Goal: Task Accomplishment & Management: Manage account settings

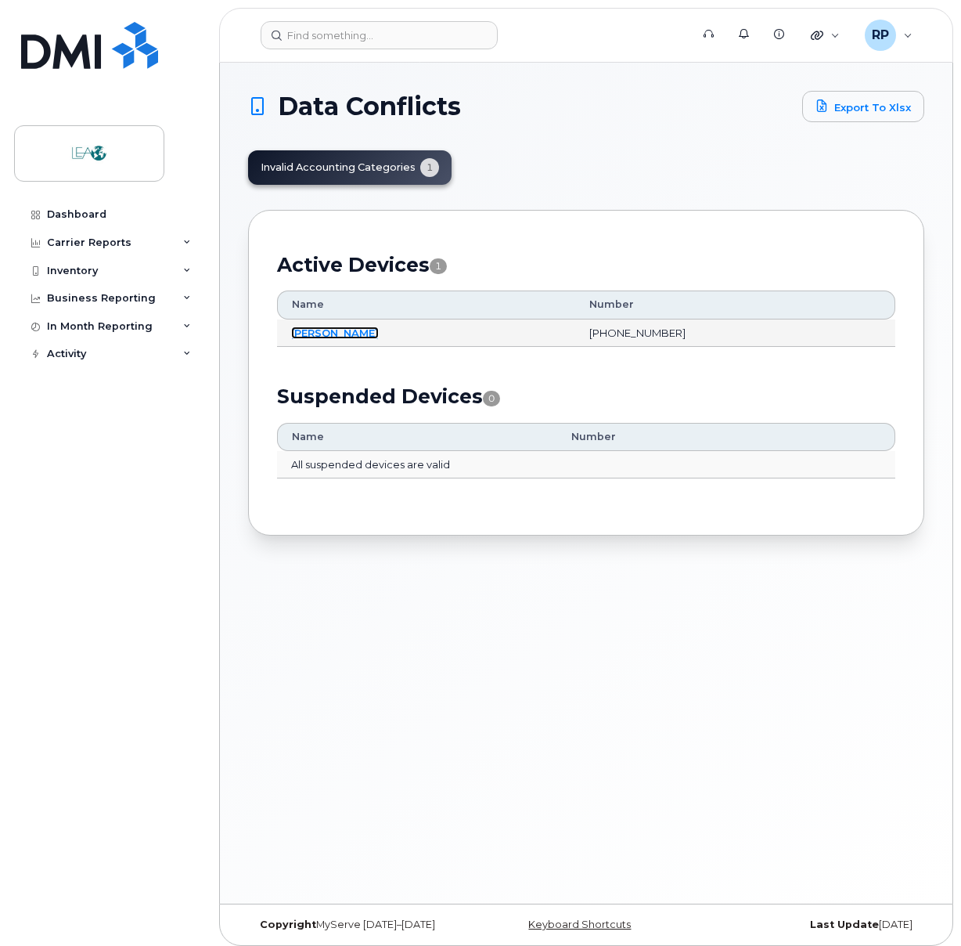
click at [340, 326] on link "[PERSON_NAME]" at bounding box center [335, 332] width 88 height 13
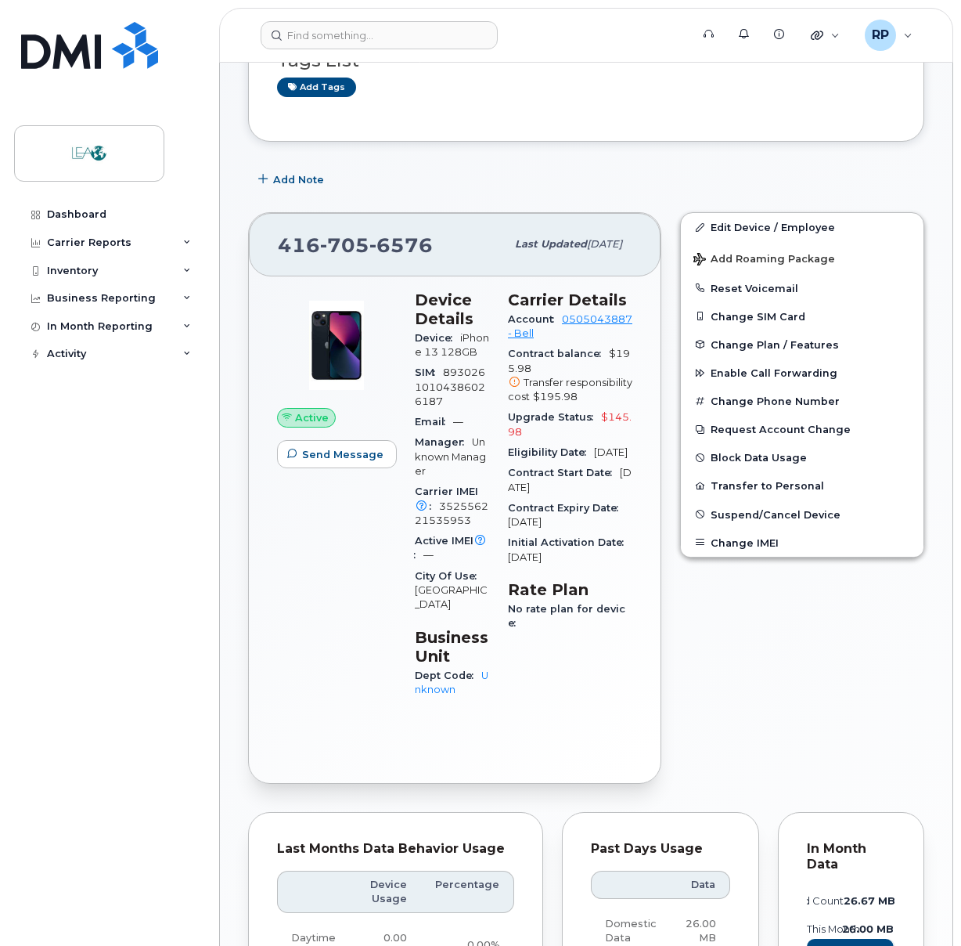
scroll to position [157, 0]
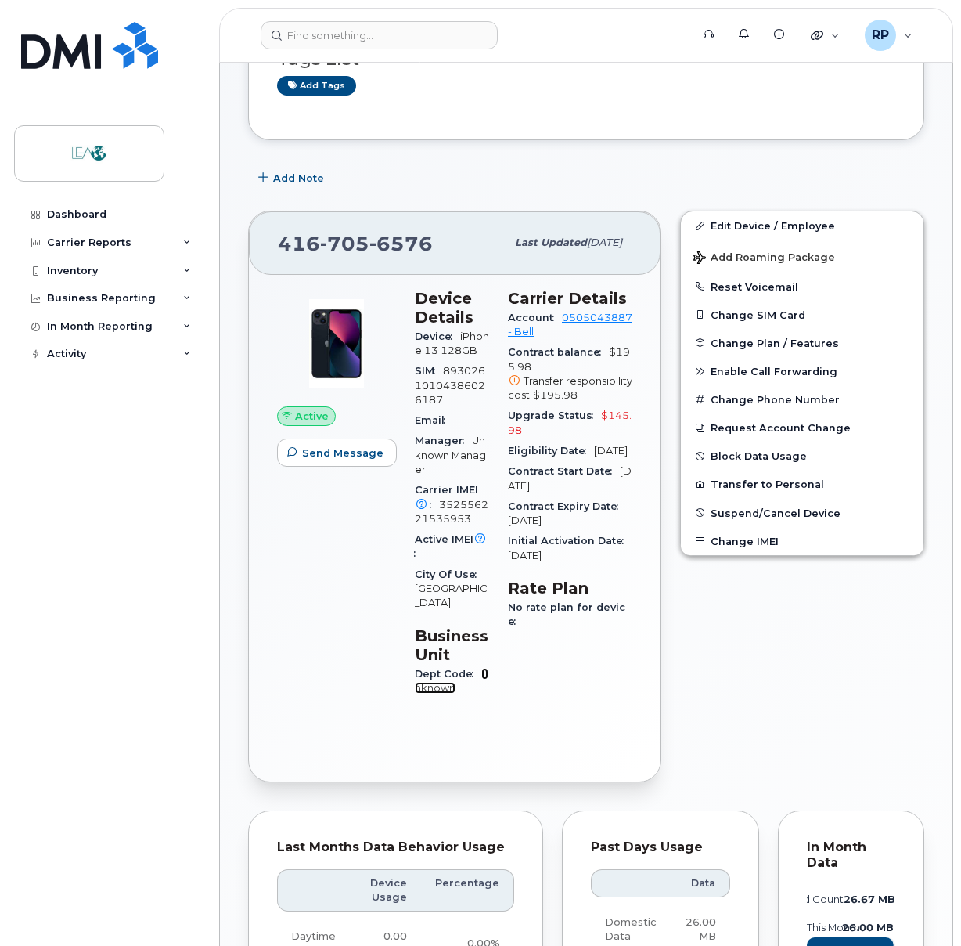
click at [488, 668] on link "Unknown" at bounding box center [452, 681] width 74 height 26
click at [728, 225] on link "Edit Device / Employee" at bounding box center [802, 225] width 243 height 28
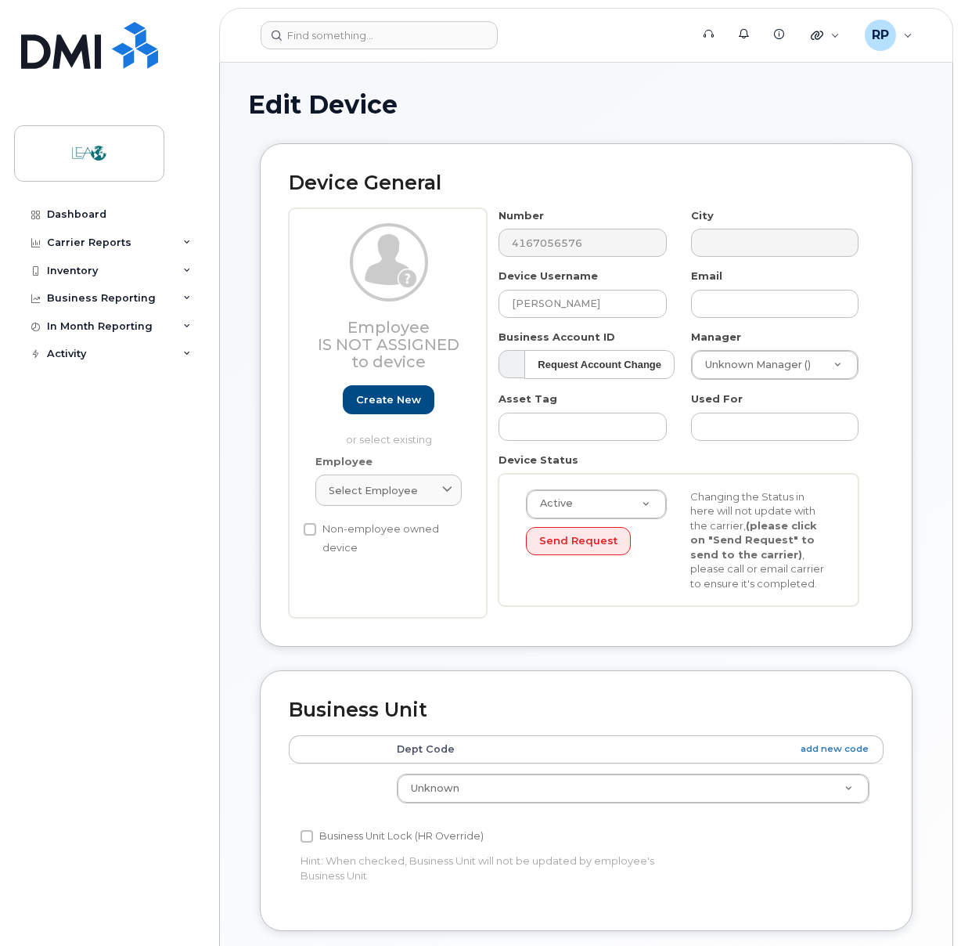
click at [542, 96] on h1 "Edit Device" at bounding box center [586, 104] width 676 height 27
click at [611, 117] on h1 "Edit Device" at bounding box center [586, 104] width 676 height 27
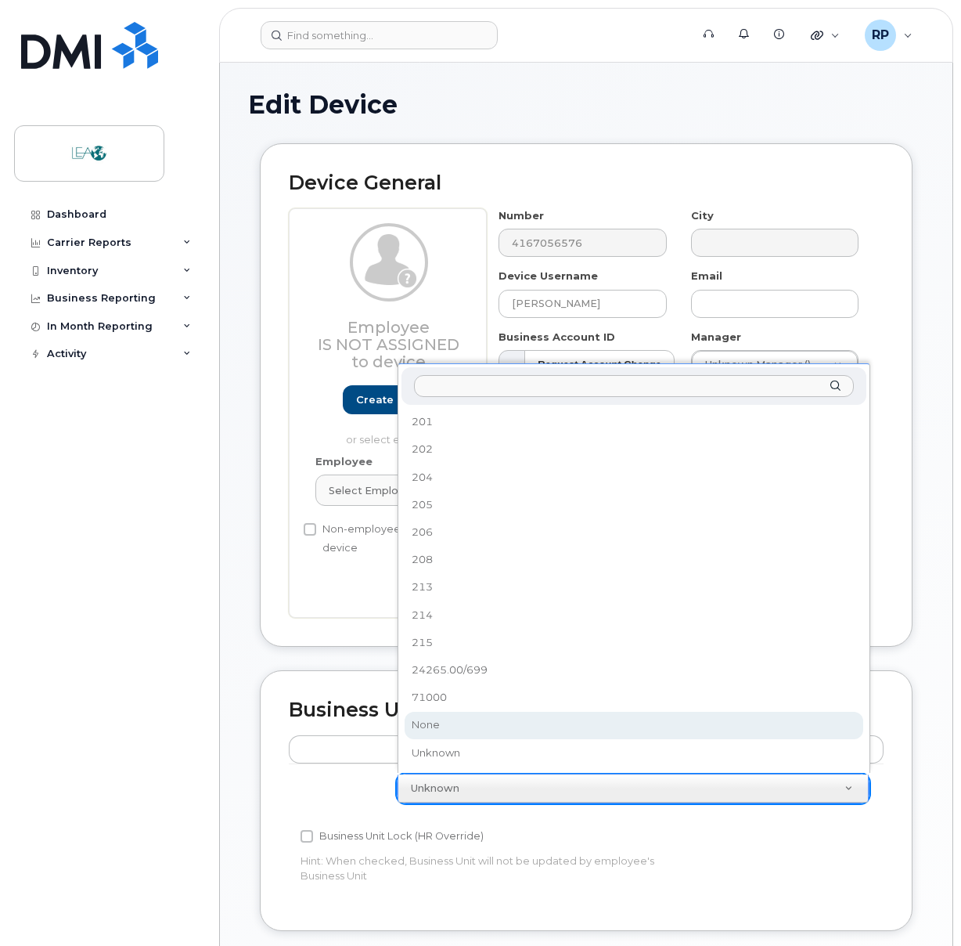
drag, startPoint x: 438, startPoint y: 614, endPoint x: 219, endPoint y: 716, distance: 242.0
click at [222, 721] on body "Support Alerts Knowledge Base Quicklinks Suspend / Cancel Device Change SIM Car…" at bounding box center [480, 710] width 961 height 1421
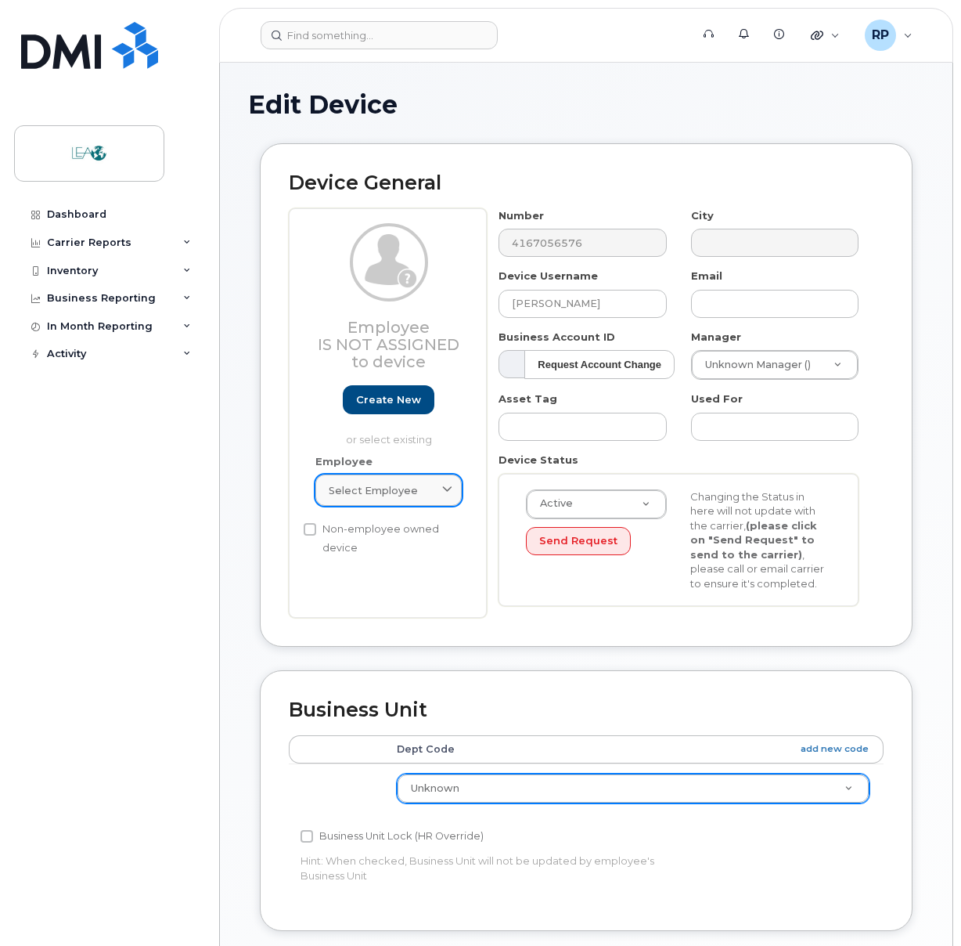
click at [449, 486] on icon at bounding box center [447, 490] width 10 height 10
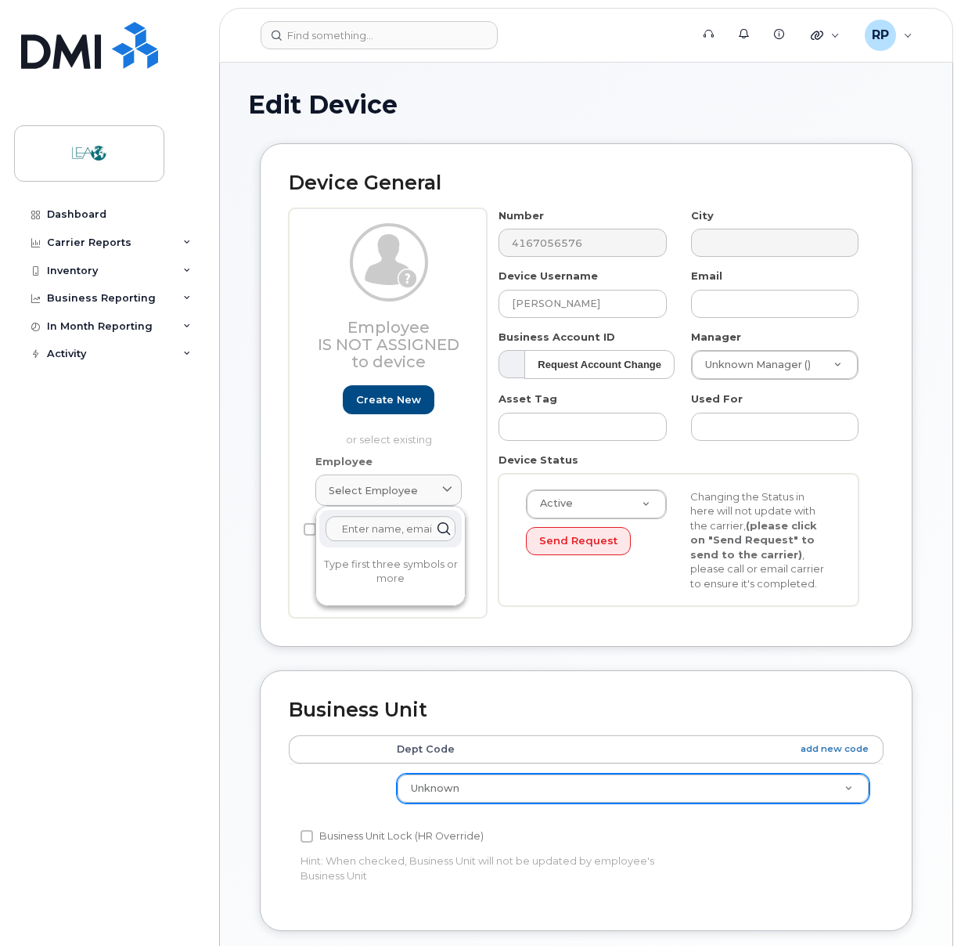
click at [243, 539] on div "Edit Device Device General Employee Is not assigned to device Create new or sel…" at bounding box center [586, 717] width 733 height 1309
drag, startPoint x: 441, startPoint y: 632, endPoint x: 106, endPoint y: 676, distance: 337.8
click at [106, 676] on div "Dashboard Carrier Reports Monthly Billing Data Daily Data Pooling Data Behavior…" at bounding box center [110, 561] width 193 height 722
click at [54, 684] on div "Dashboard Carrier Reports Monthly Billing Data Daily Data Pooling Data Behavior…" at bounding box center [110, 561] width 193 height 722
click at [422, 749] on th "Dept Code add new code" at bounding box center [633, 749] width 501 height 28
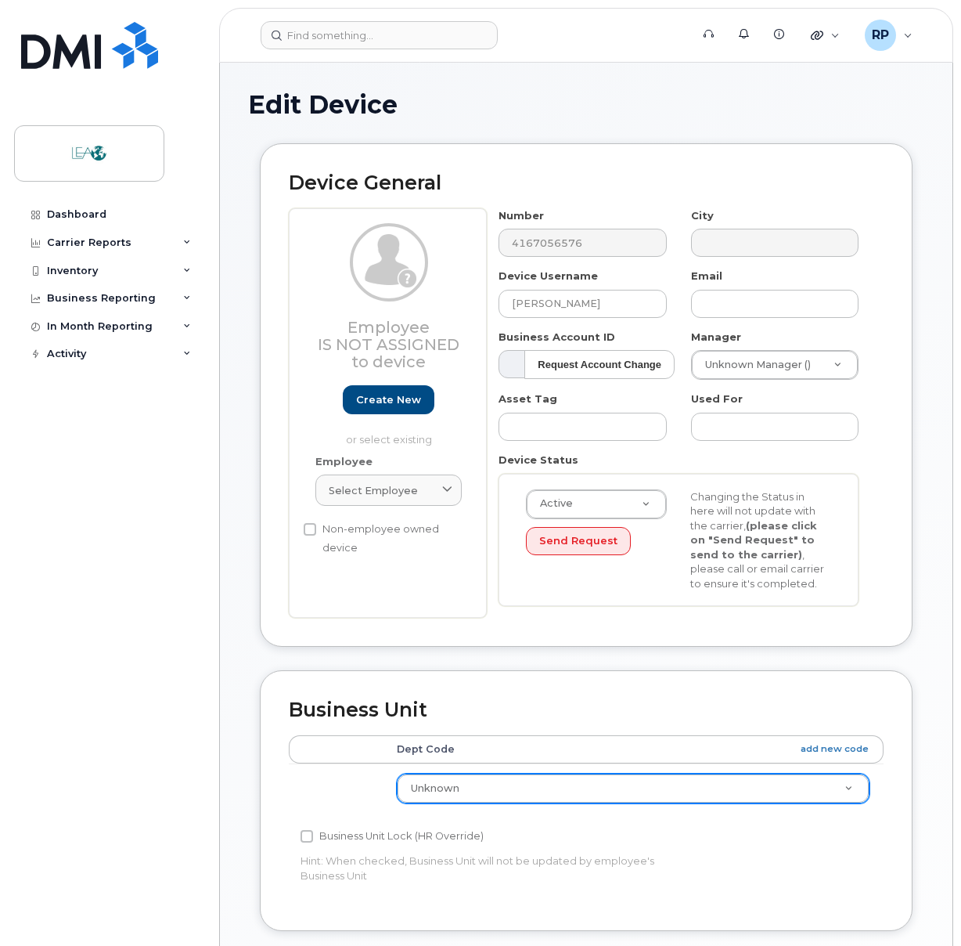
click at [347, 744] on th at bounding box center [336, 749] width 94 height 28
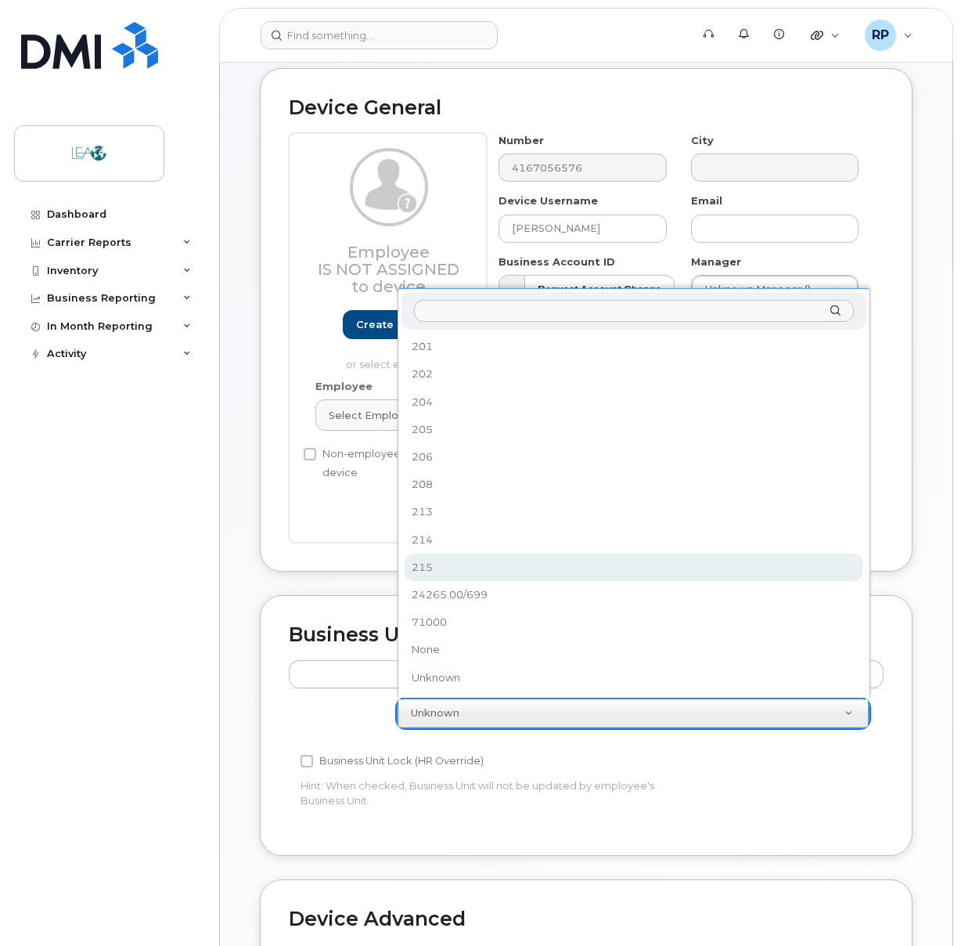
scroll to position [78, 0]
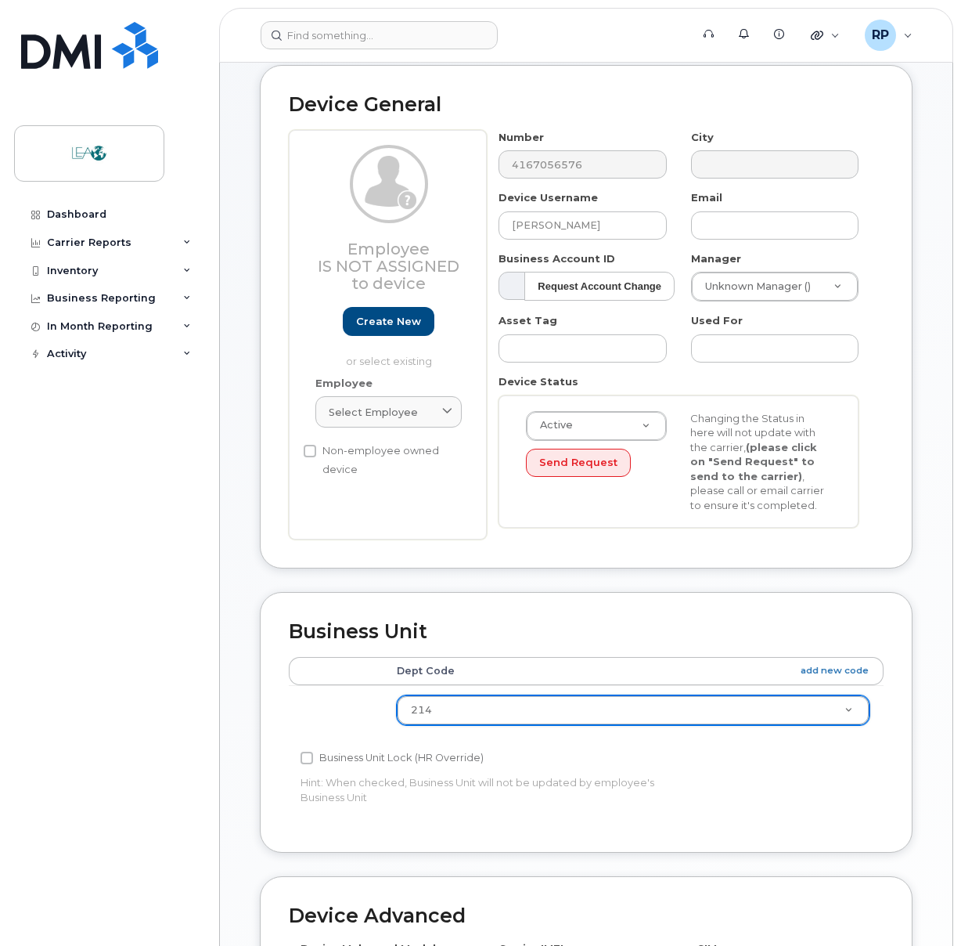
select select "5624172"
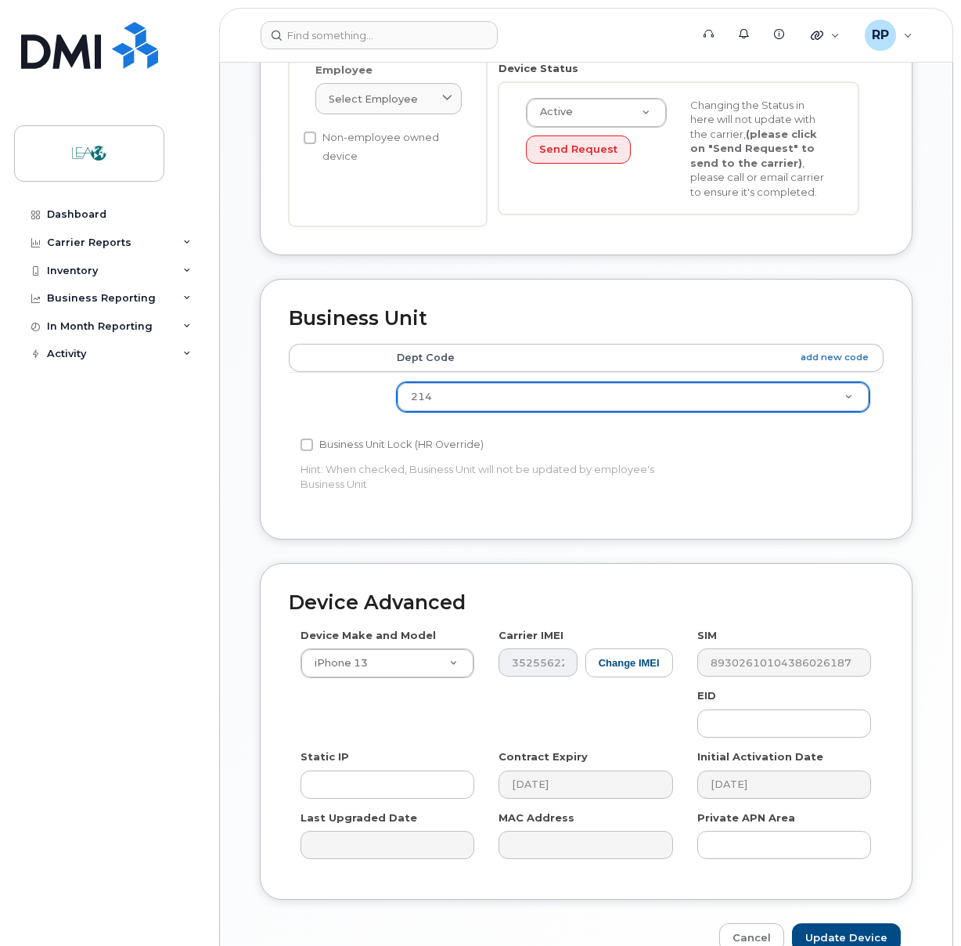
scroll to position [470, 0]
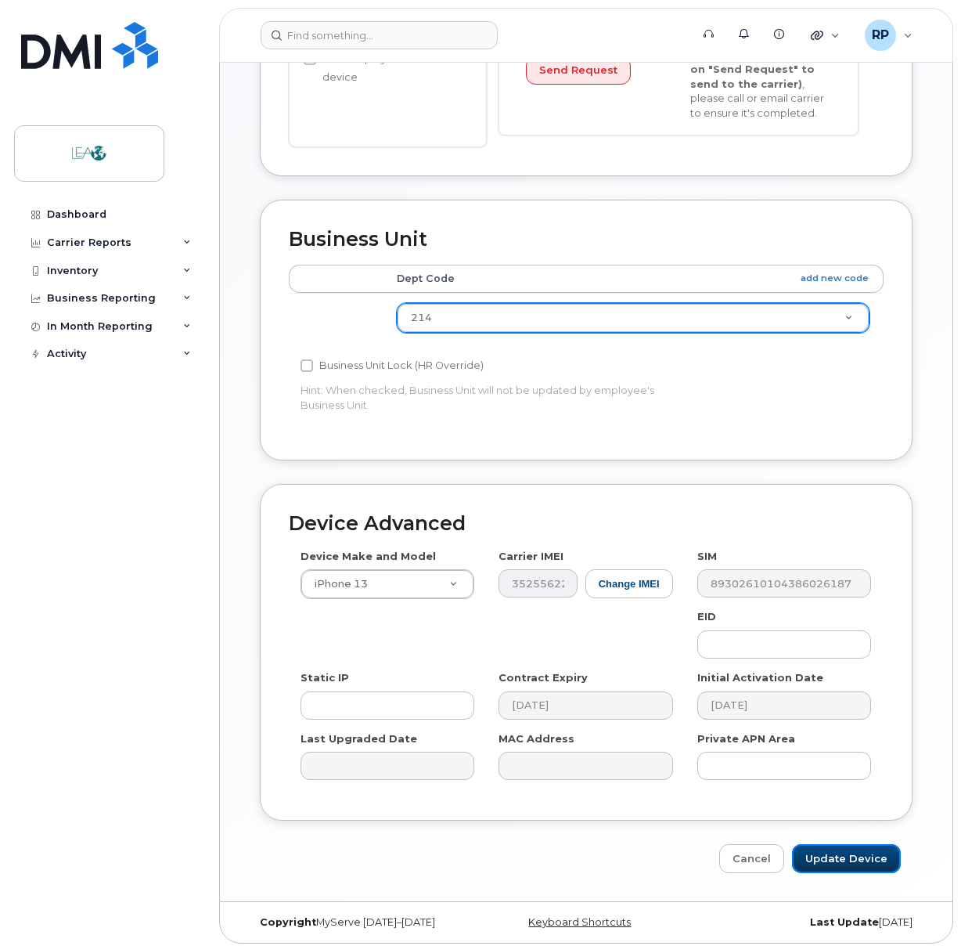
drag, startPoint x: 834, startPoint y: 853, endPoint x: 204, endPoint y: 798, distance: 633.3
click at [219, 798] on div "Support Alerts Knowledge Base Quicklinks Suspend / Cancel Device Change SIM Car…" at bounding box center [586, 246] width 734 height 1309
click at [204, 798] on div "Dashboard Carrier Reports Monthly Billing Data Daily Data Pooling Data Behavior…" at bounding box center [110, 561] width 193 height 722
click at [857, 855] on input "Update Device" at bounding box center [846, 858] width 109 height 29
type input "Saving..."
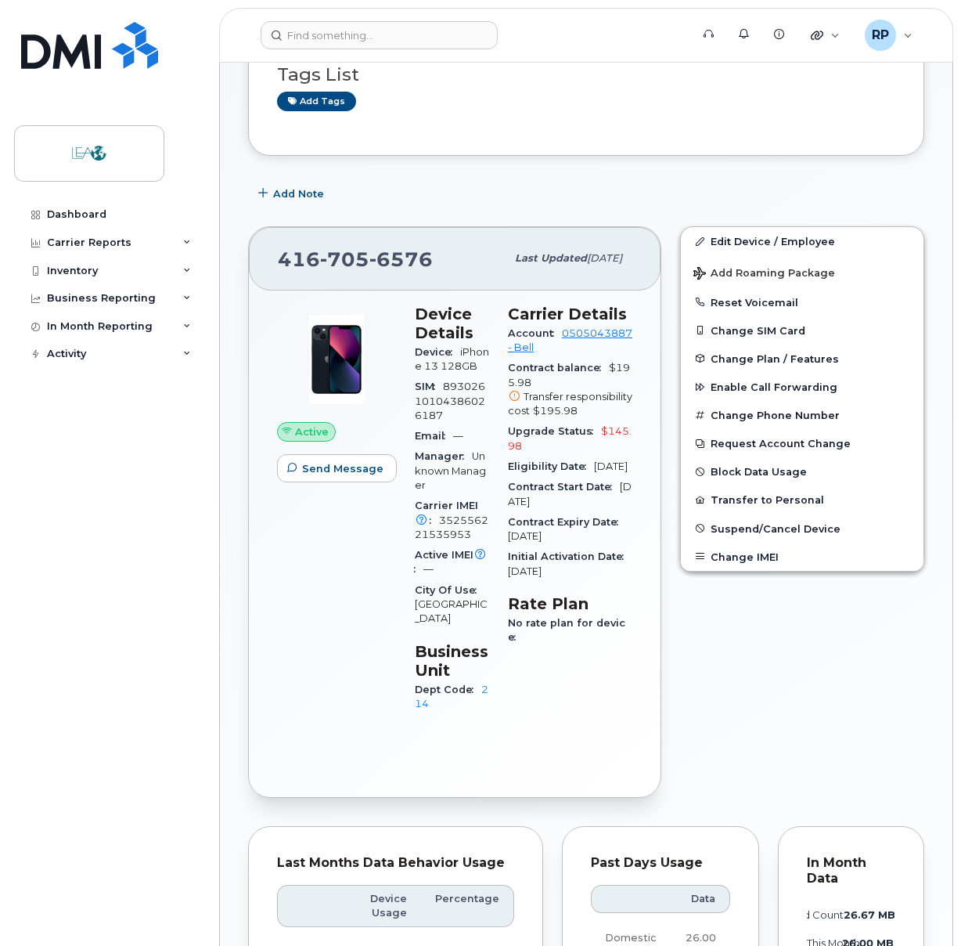
scroll to position [157, 0]
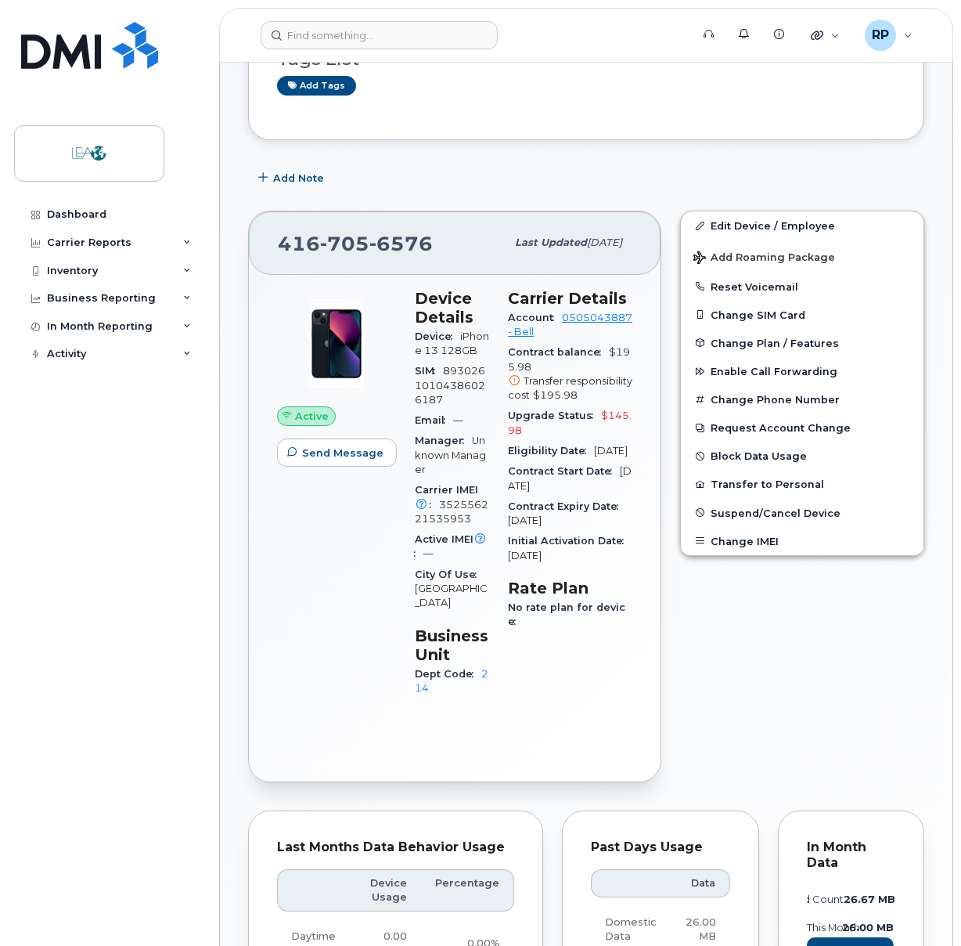
click at [830, 619] on div "Edit Device / Employee Add Roaming Package Reset Voicemail Change SIM Card Chan…" at bounding box center [802, 496] width 263 height 590
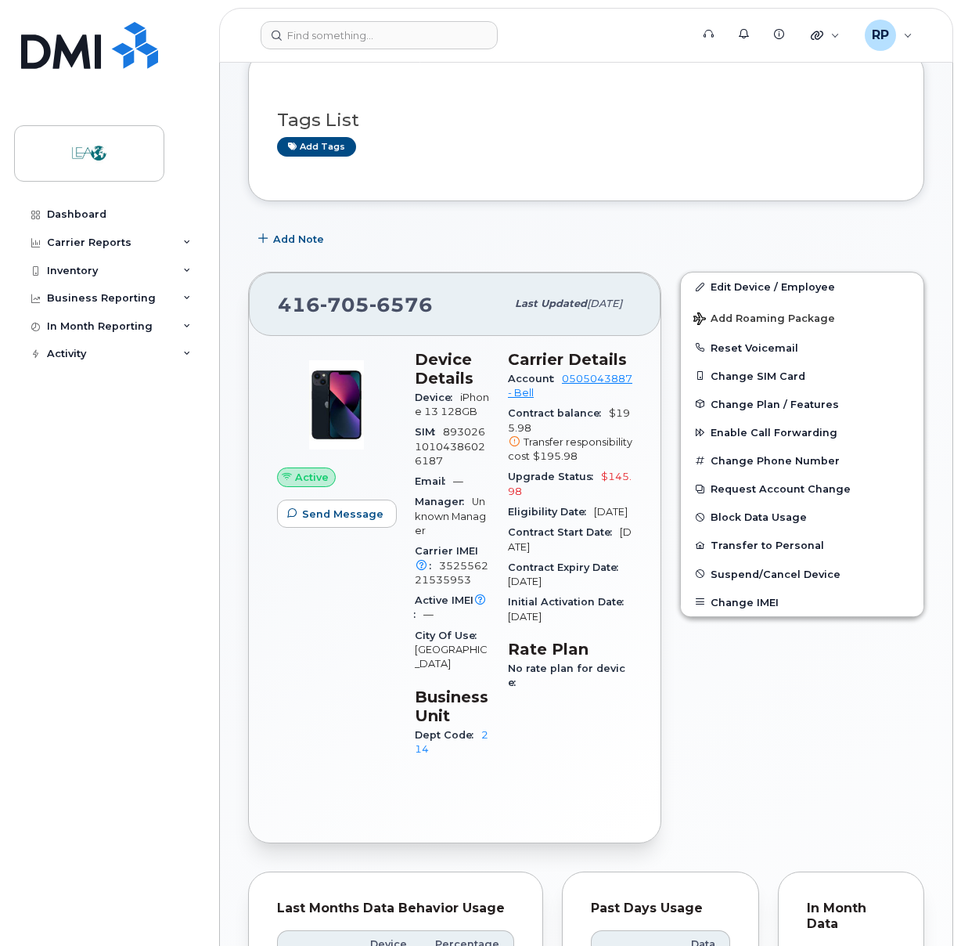
scroll to position [74, 0]
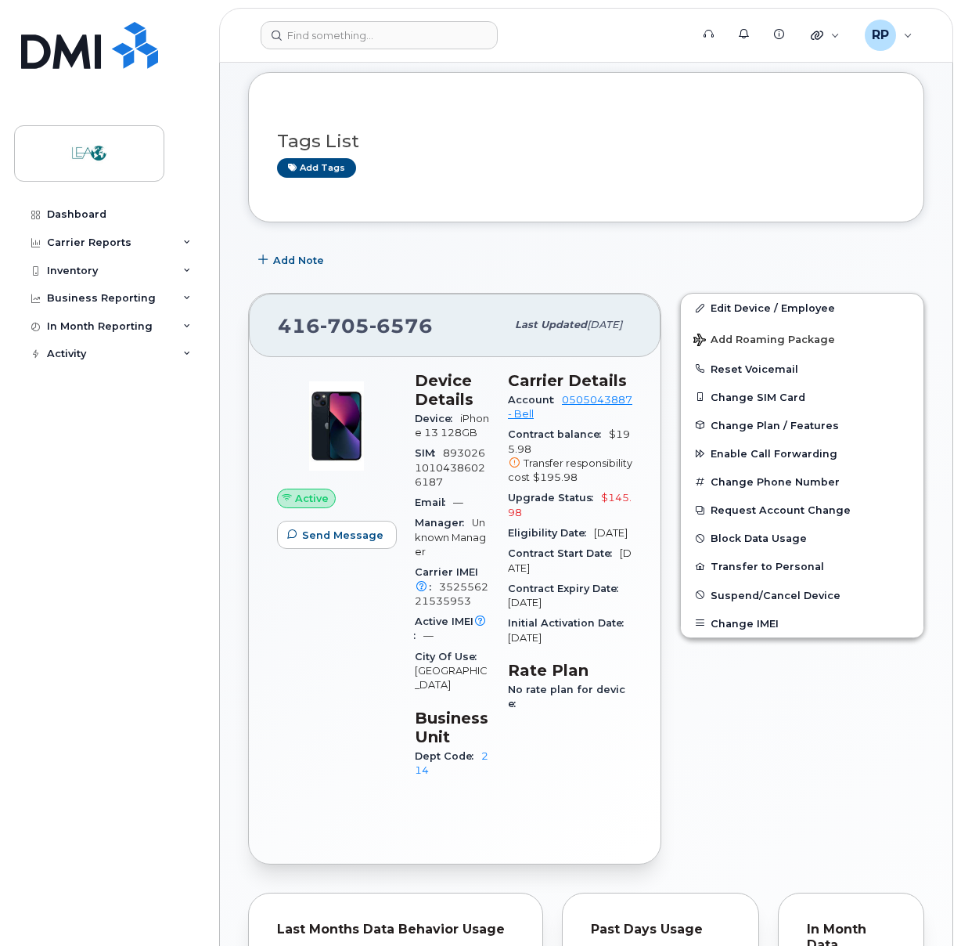
click at [124, 672] on div "Dashboard Carrier Reports Monthly Billing Data Daily Data Pooling Data Behavior…" at bounding box center [110, 561] width 193 height 722
click at [820, 801] on div "Edit Device / Employee Add Roaming Package Reset Voicemail Change SIM Card Chan…" at bounding box center [802, 578] width 263 height 590
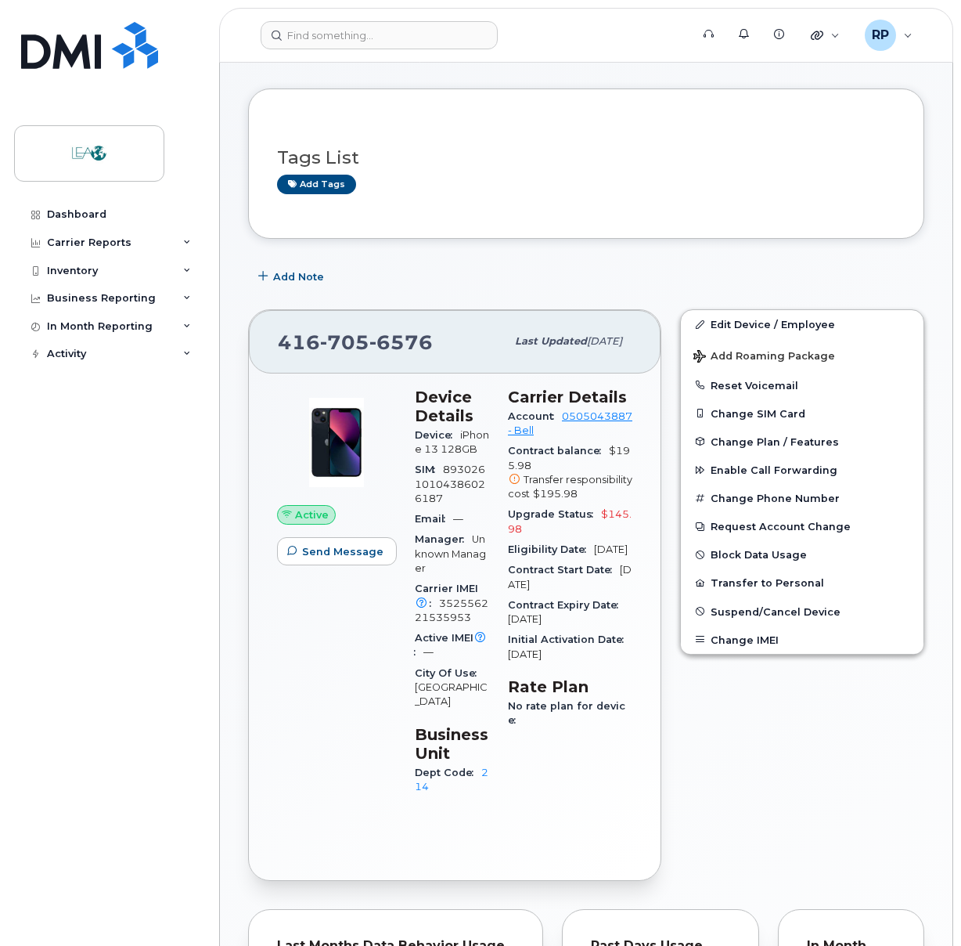
scroll to position [0, 0]
